Goal: Task Accomplishment & Management: Manage account settings

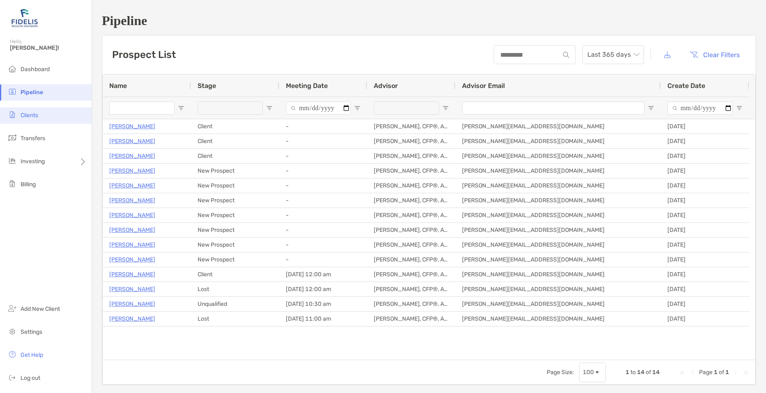
click at [34, 120] on li "Clients" at bounding box center [46, 115] width 92 height 16
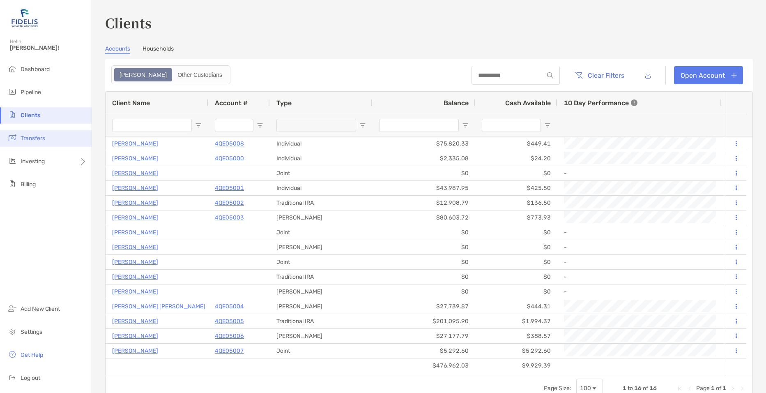
click at [40, 143] on li "Transfers" at bounding box center [46, 138] width 92 height 16
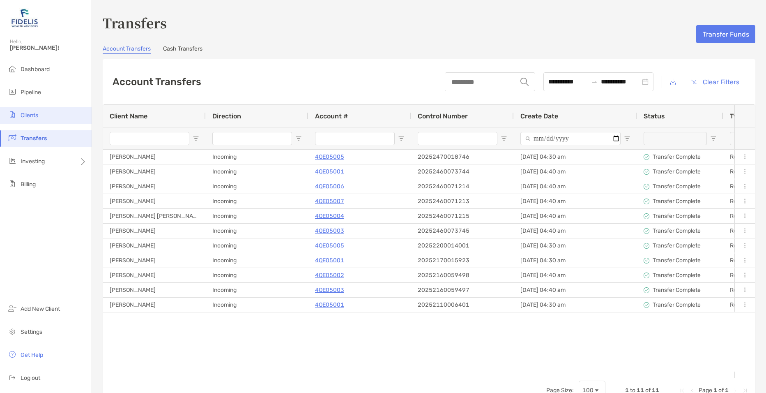
click at [40, 116] on li "Clients" at bounding box center [46, 115] width 92 height 16
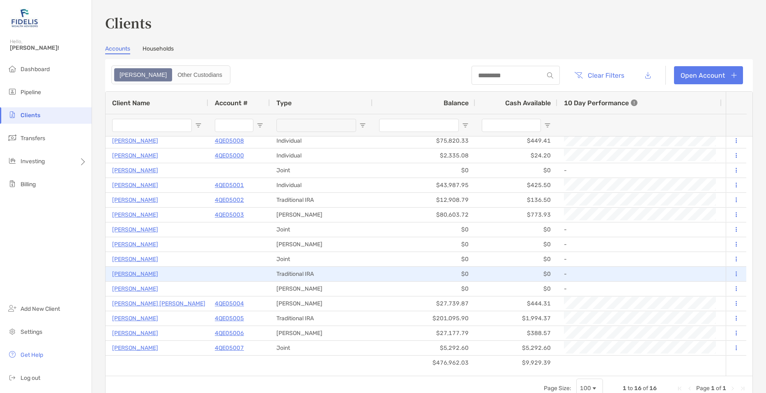
scroll to position [4, 0]
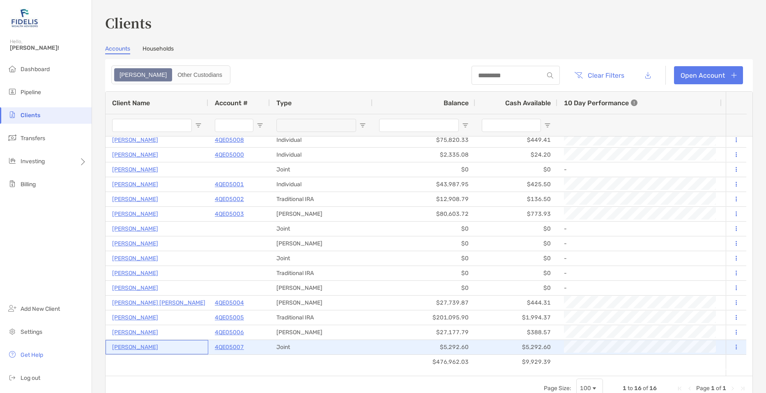
click at [156, 345] on p "[PERSON_NAME]" at bounding box center [135, 347] width 46 height 10
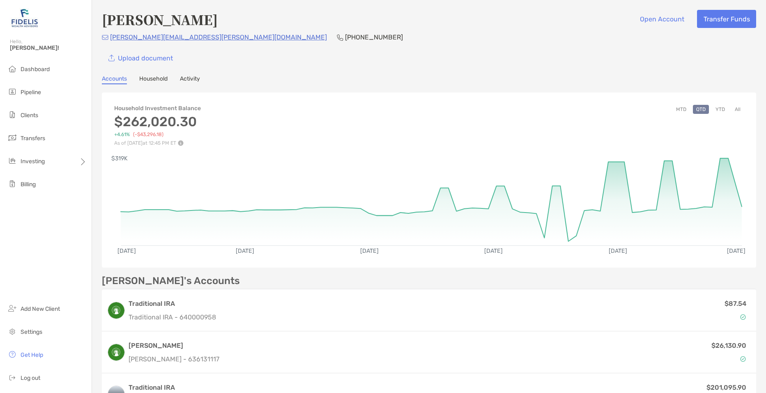
click at [193, 76] on link "Activity" at bounding box center [190, 79] width 20 height 9
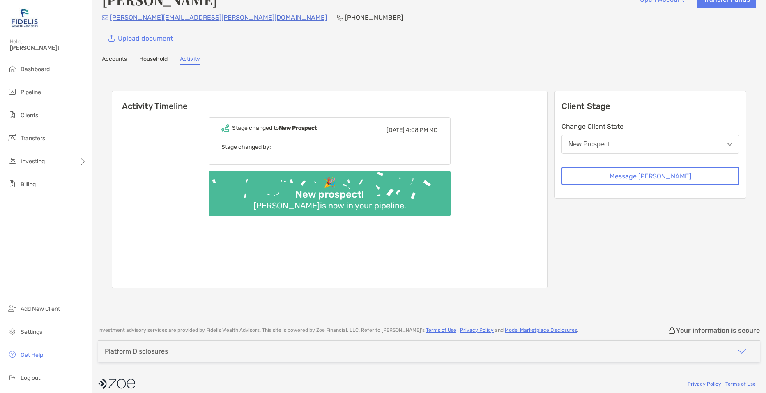
scroll to position [28, 0]
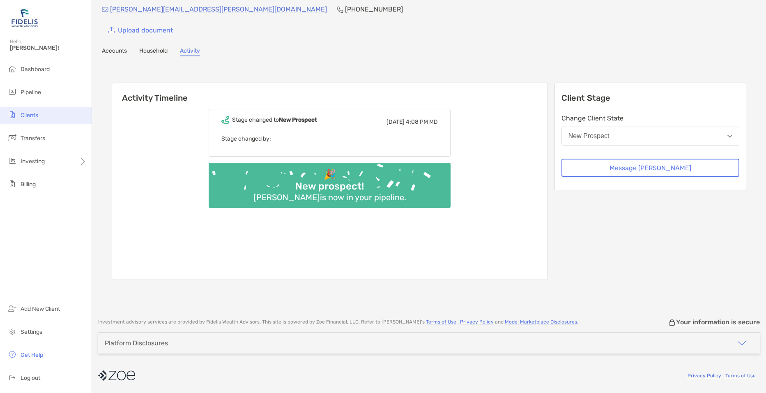
click at [35, 114] on span "Clients" at bounding box center [30, 115] width 18 height 7
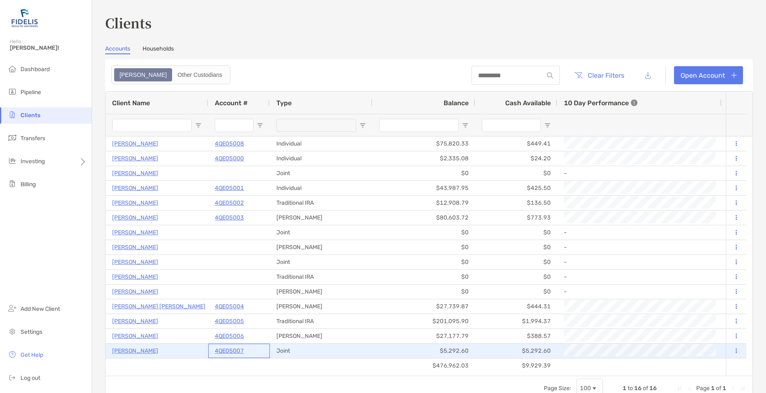
click at [229, 350] on p "4QE05007" at bounding box center [229, 350] width 29 height 10
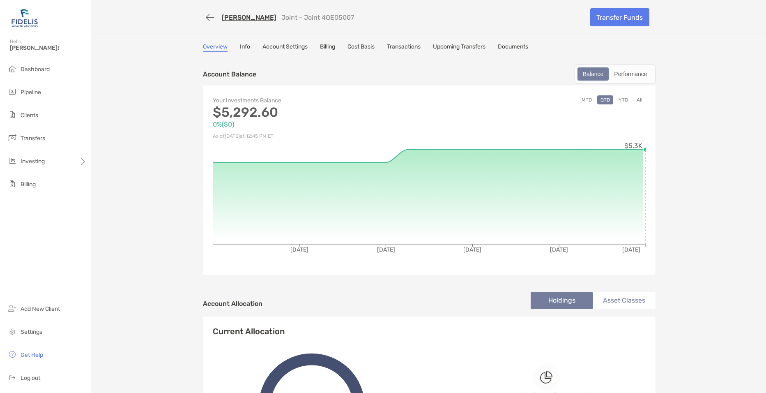
click at [407, 48] on link "Transactions" at bounding box center [404, 47] width 34 height 9
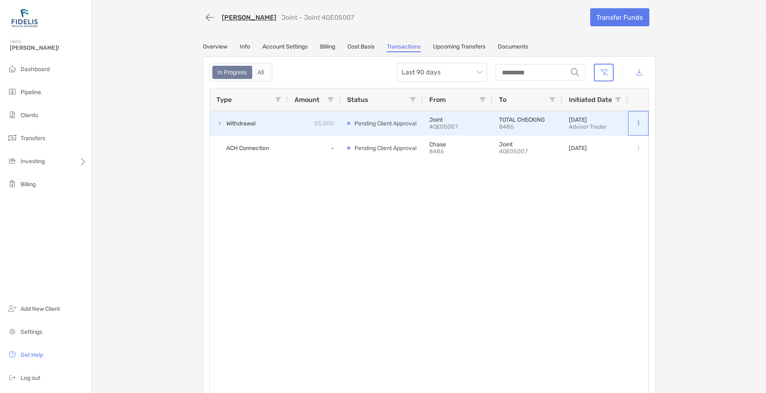
click at [634, 123] on button at bounding box center [638, 123] width 8 height 8
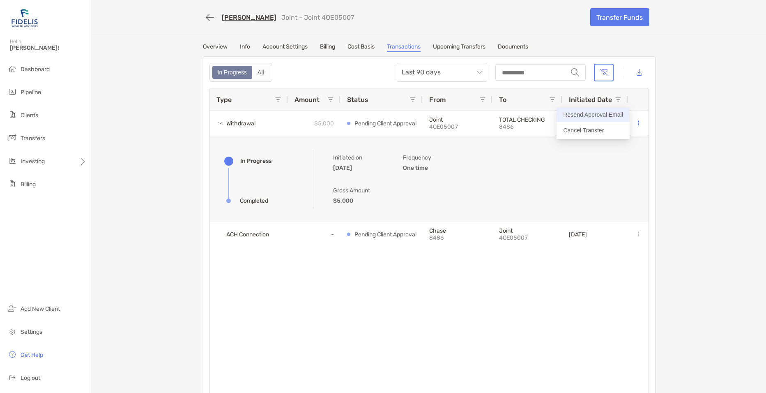
click at [600, 112] on button "Resend Approval Email" at bounding box center [592, 115] width 73 height 14
